Goal: Task Accomplishment & Management: Complete application form

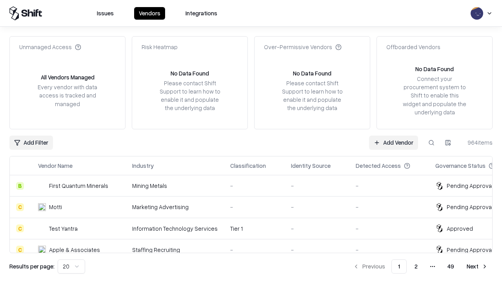
click at [394, 142] on link "Add Vendor" at bounding box center [393, 142] width 49 height 14
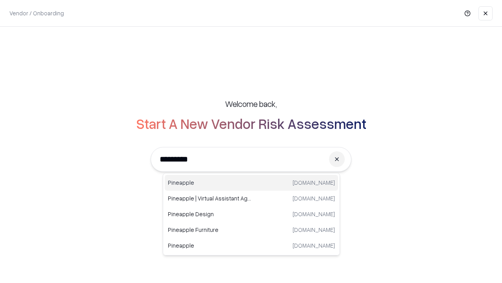
click at [252, 182] on div "Pineapple [DOMAIN_NAME]" at bounding box center [251, 183] width 173 height 16
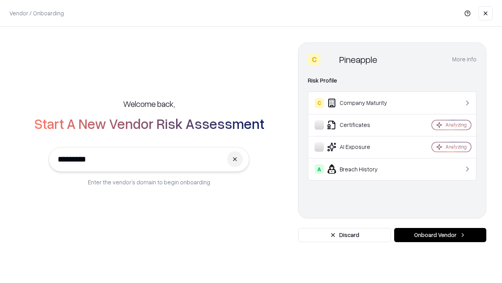
type input "*********"
click at [440, 235] on button "Onboard Vendor" at bounding box center [440, 235] width 92 height 14
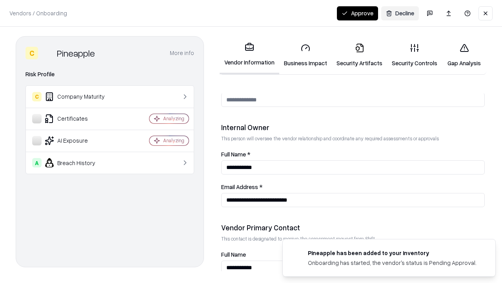
scroll to position [407, 0]
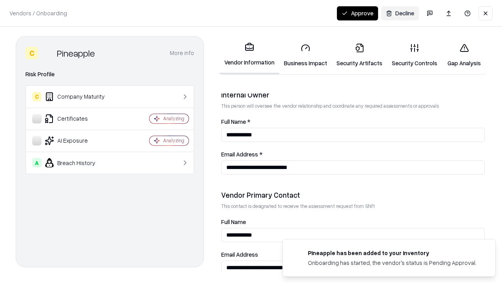
click at [306, 55] on link "Business Impact" at bounding box center [305, 55] width 53 height 36
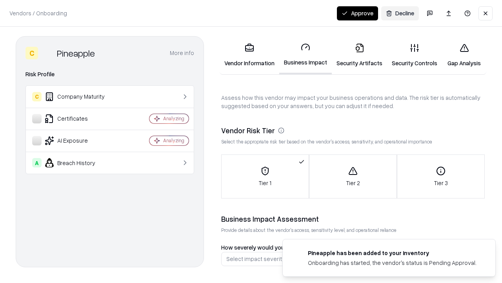
click at [357, 13] on button "Approve" at bounding box center [357, 13] width 41 height 14
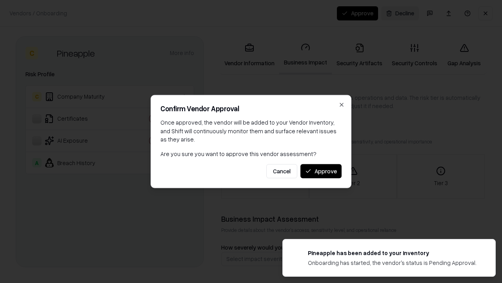
click at [321, 171] on button "Approve" at bounding box center [321, 171] width 41 height 14
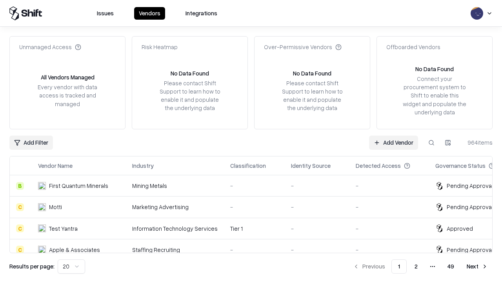
click at [394, 142] on link "Add Vendor" at bounding box center [393, 142] width 49 height 14
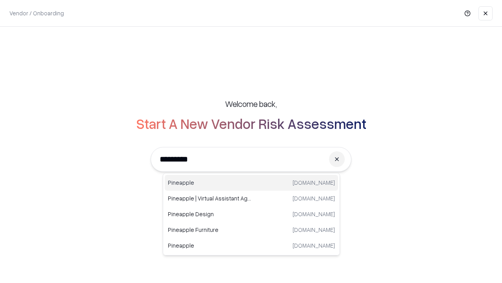
click at [252, 182] on div "Pineapple [DOMAIN_NAME]" at bounding box center [251, 183] width 173 height 16
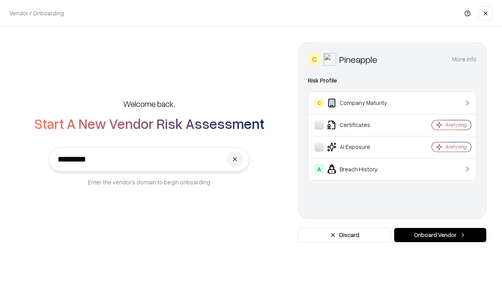
type input "*********"
click at [440, 235] on button "Onboard Vendor" at bounding box center [440, 235] width 92 height 14
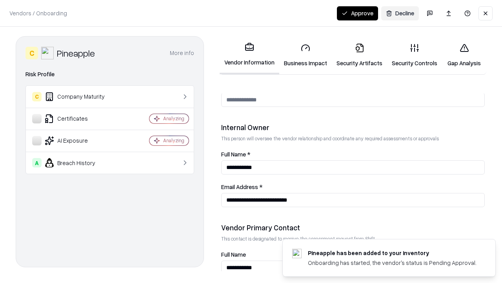
scroll to position [407, 0]
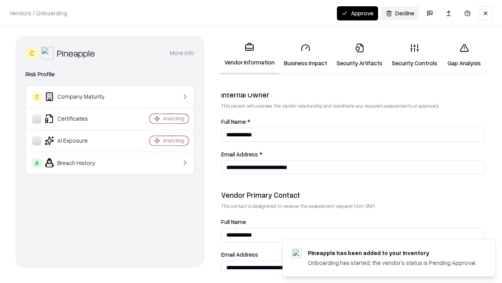
click at [357, 13] on button "Approve" at bounding box center [357, 13] width 41 height 14
